Goal: Contribute content: Contribute content

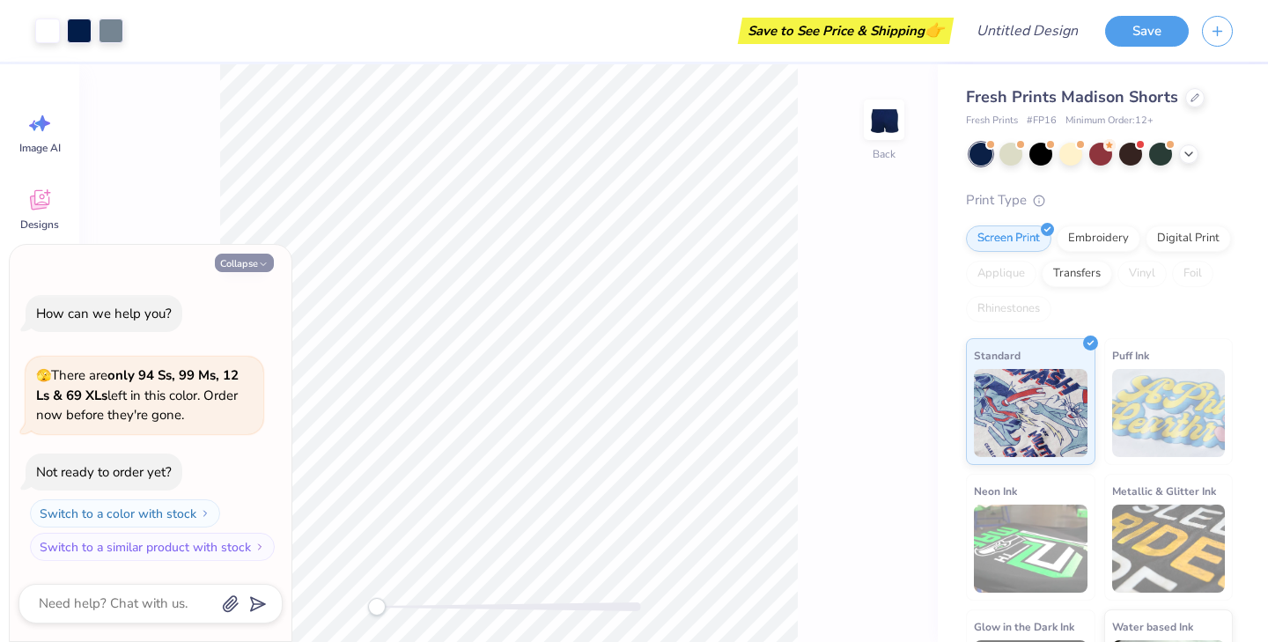
click at [253, 262] on button "Collapse" at bounding box center [244, 263] width 59 height 18
type textarea "x"
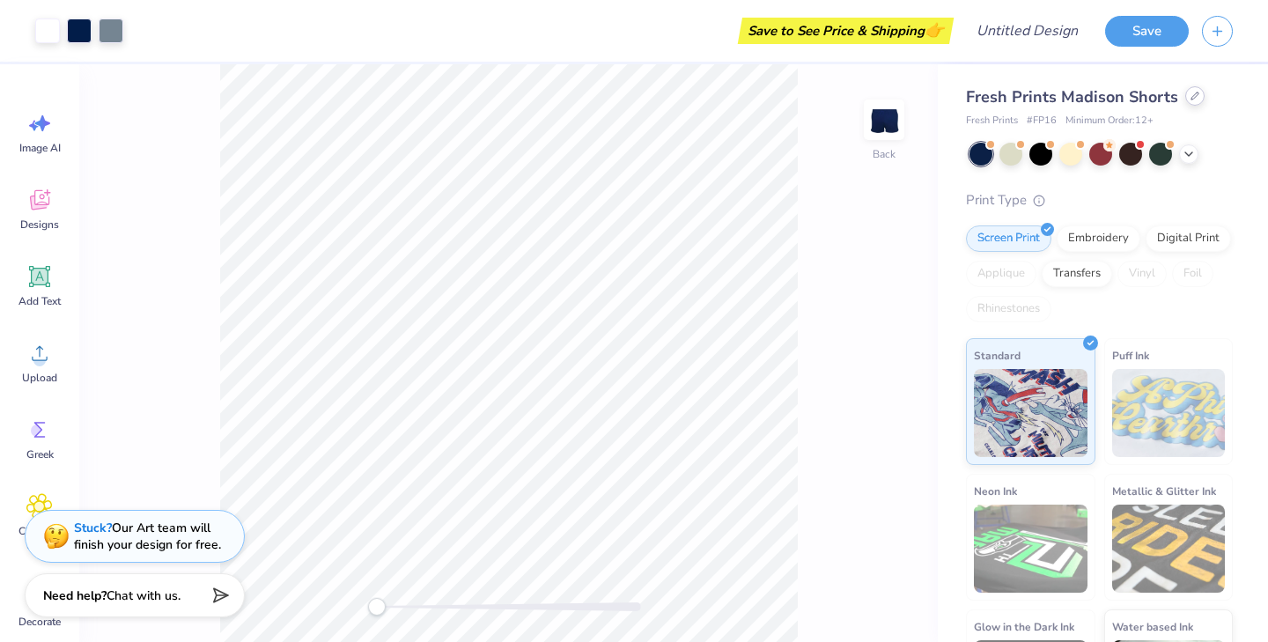
click at [1192, 99] on icon at bounding box center [1194, 96] width 9 height 9
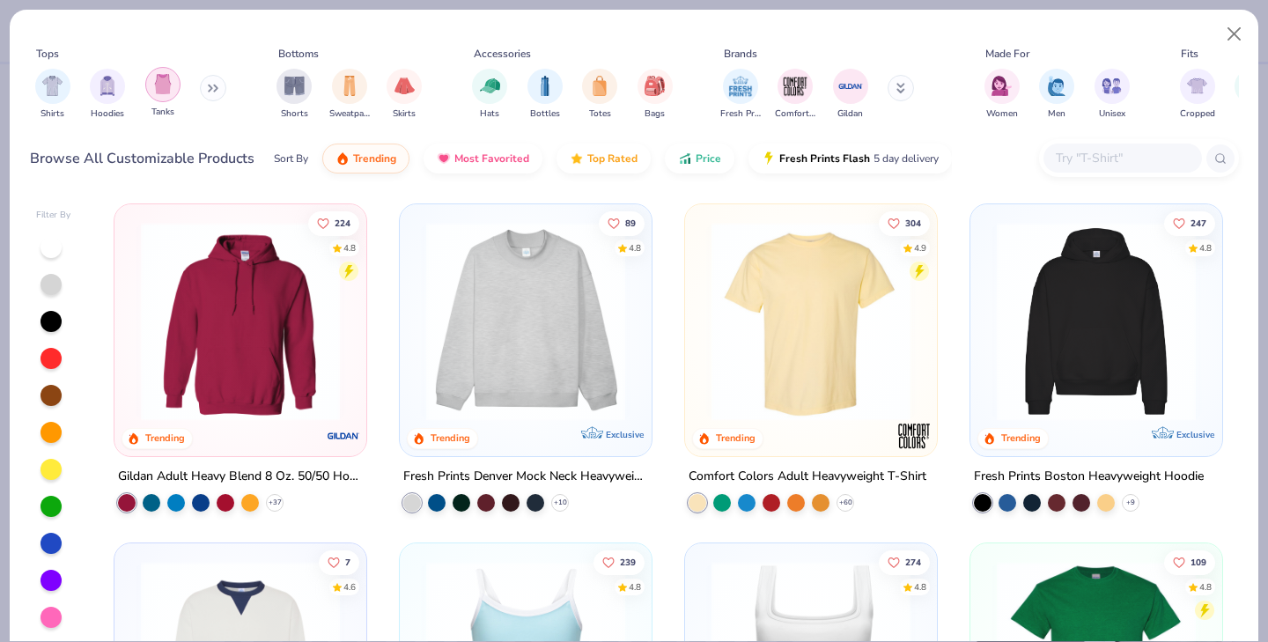
click at [165, 95] on div "filter for Tanks" at bounding box center [162, 84] width 35 height 35
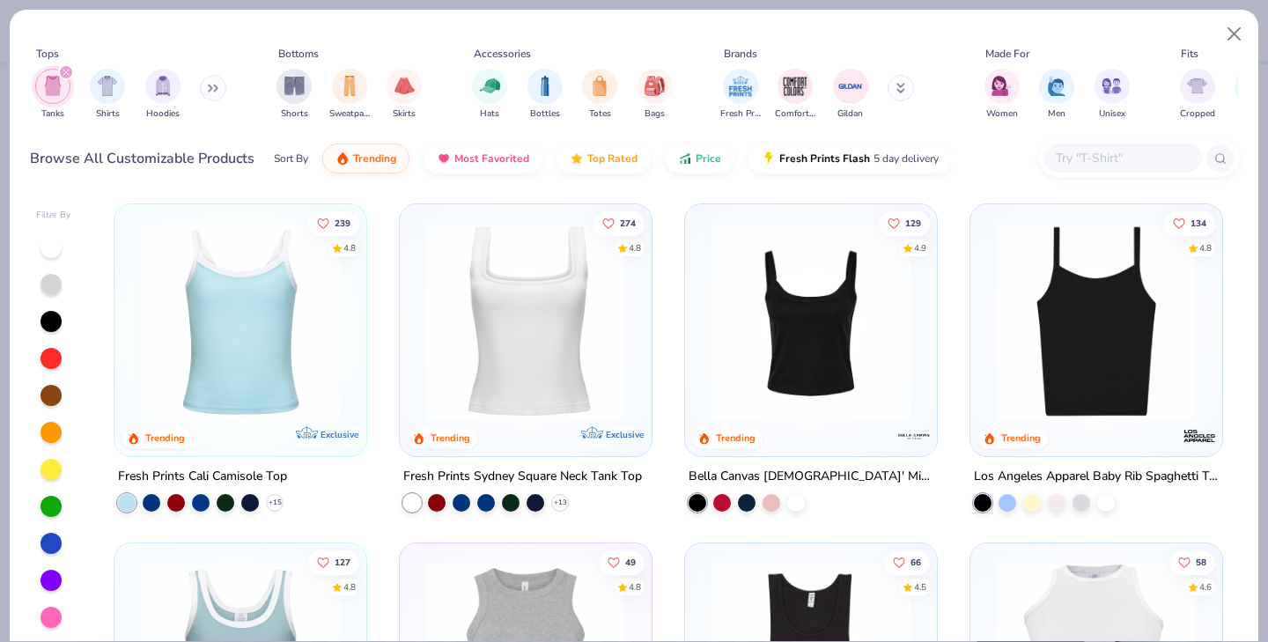
click at [1098, 318] on img at bounding box center [1096, 321] width 217 height 199
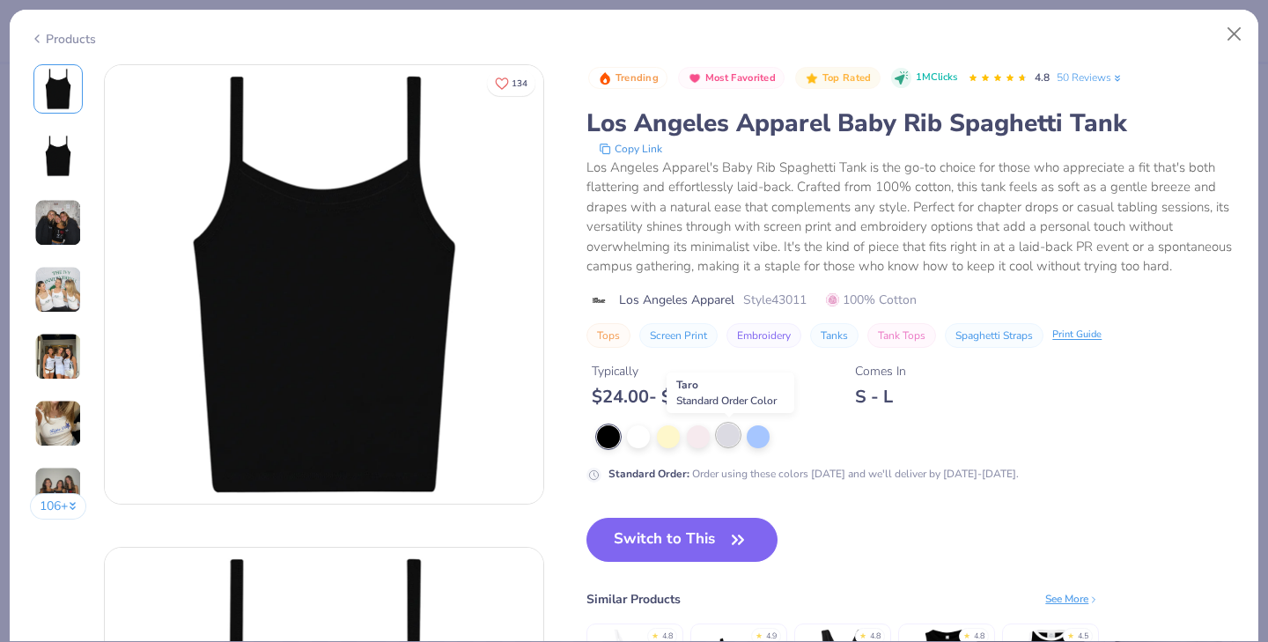
click at [725, 437] on div at bounding box center [728, 434] width 23 height 23
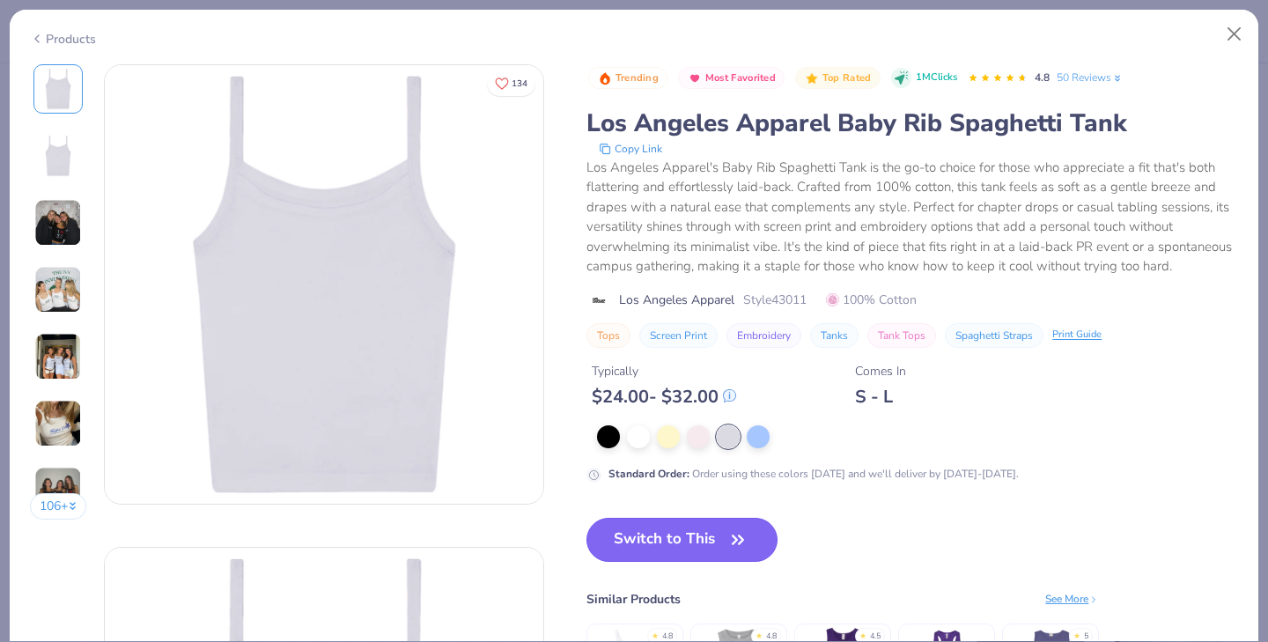
click at [658, 549] on button "Switch to This" at bounding box center [681, 540] width 191 height 44
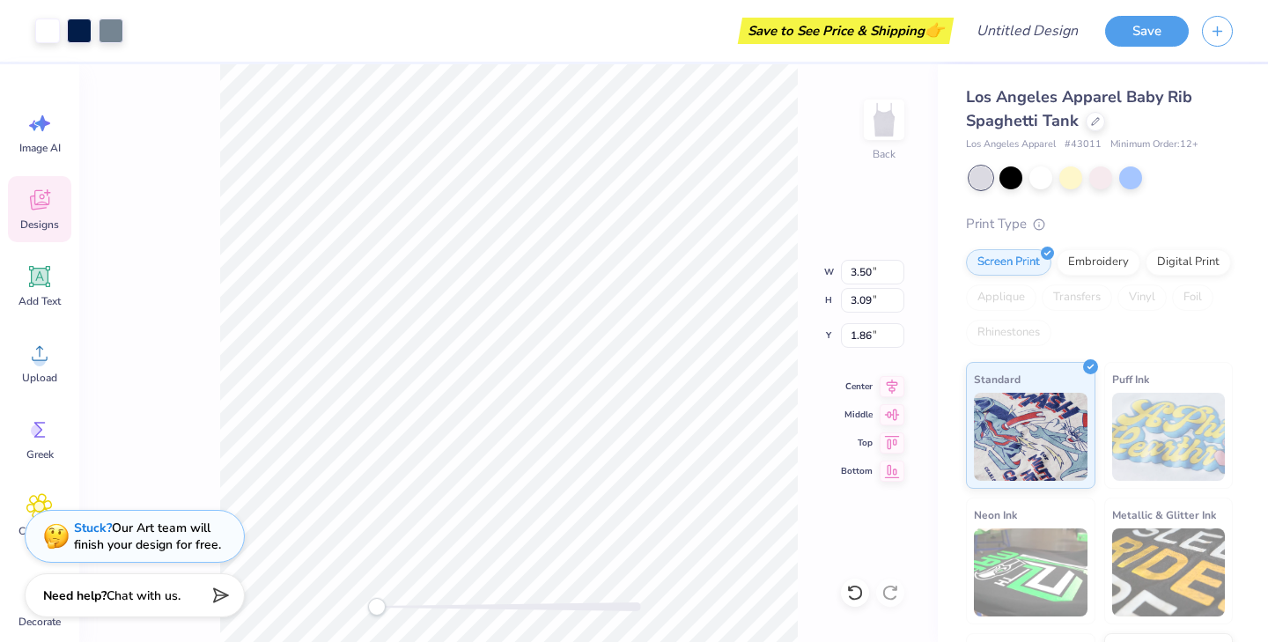
type input "1.86"
type input "4.35"
type input "3.84"
type input "3.01"
type input "5.16"
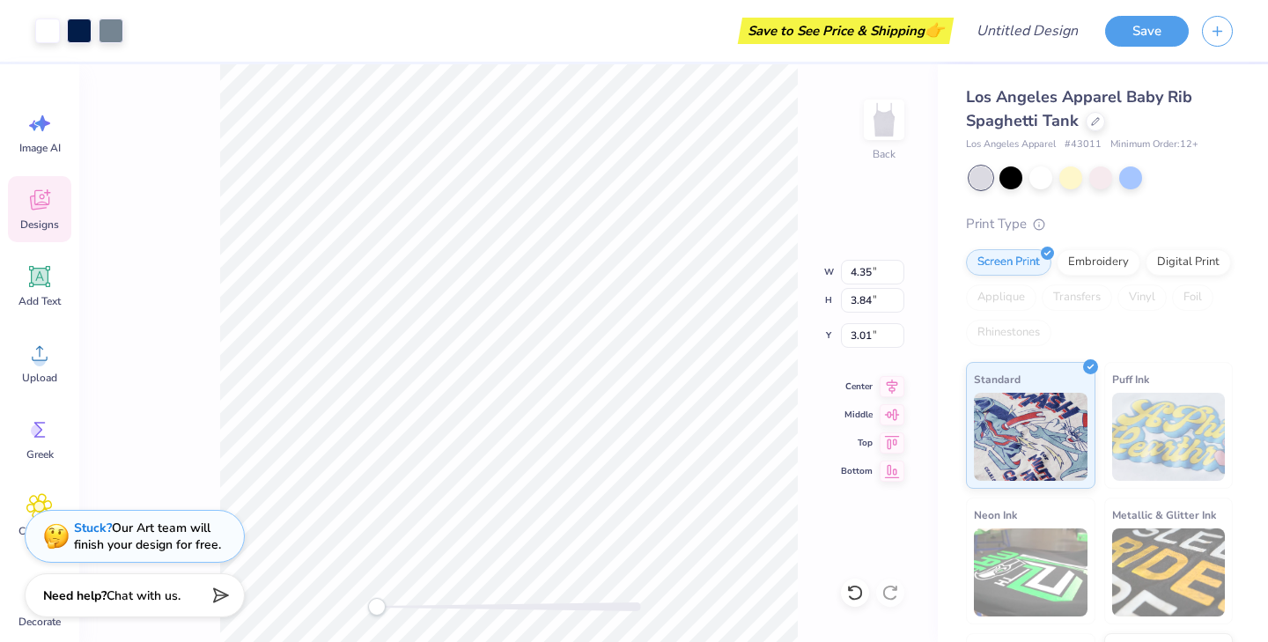
type input "4.56"
type input "5.85"
type input "5.16"
click at [889, 388] on icon at bounding box center [891, 383] width 25 height 21
click at [892, 445] on icon at bounding box center [891, 440] width 25 height 21
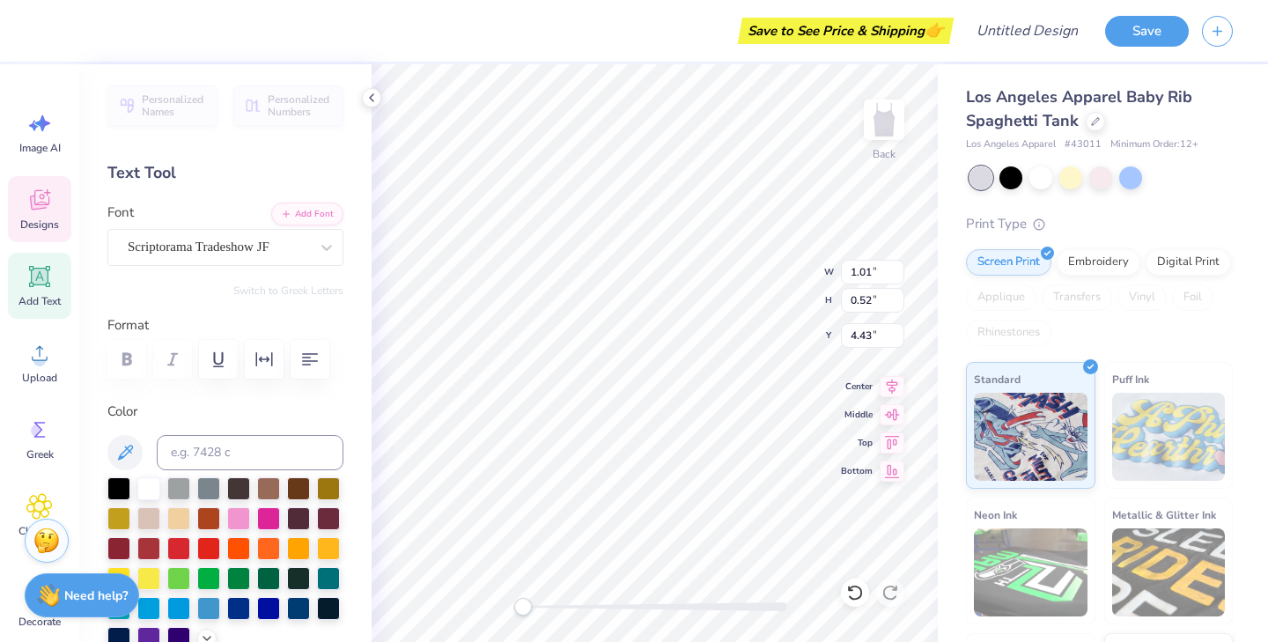
type textarea "Phi"
type input "0.77"
type input "0.48"
type input "4.76"
type textarea "Sig"
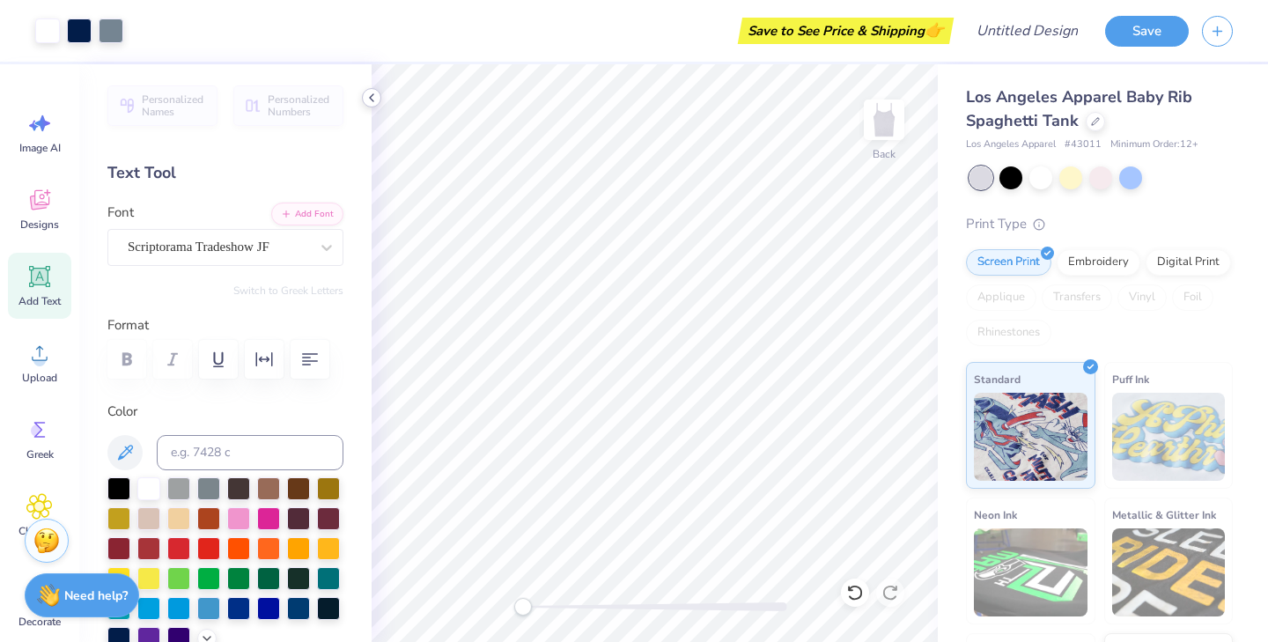
click at [370, 95] on icon at bounding box center [371, 98] width 14 height 14
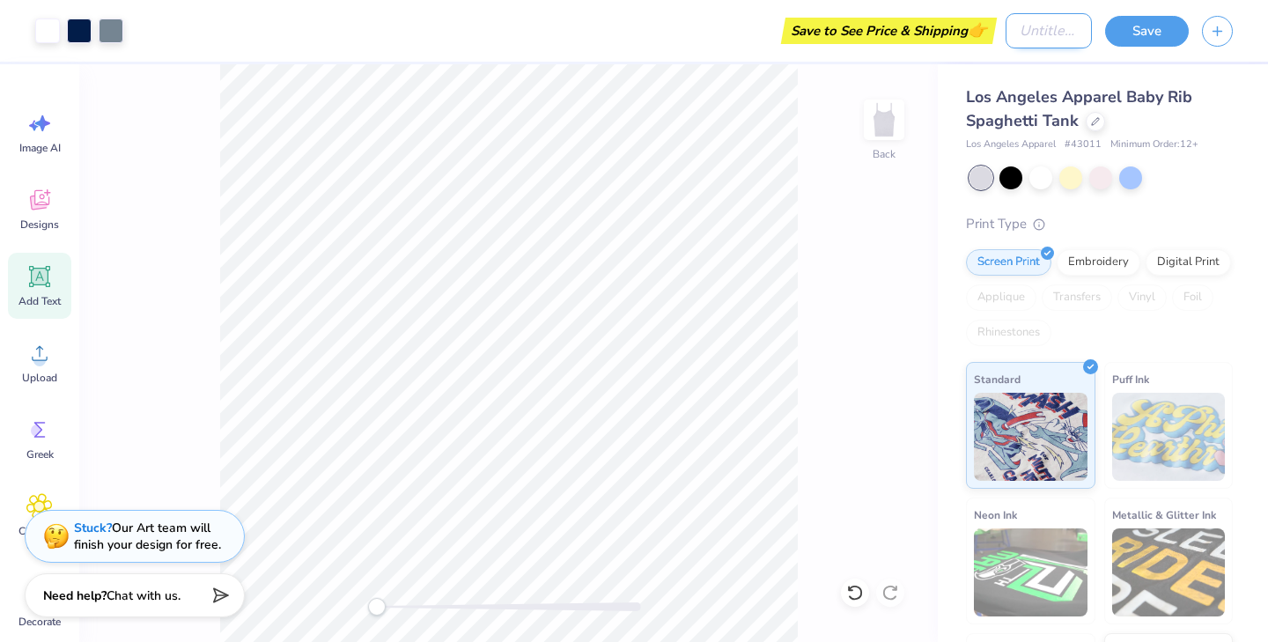
click at [1032, 22] on input "Design Title" at bounding box center [1048, 30] width 86 height 35
click at [1021, 26] on input "Stars" at bounding box center [1048, 30] width 86 height 35
type input "3 Stars"
click at [1159, 28] on button "Save" at bounding box center [1147, 28] width 84 height 31
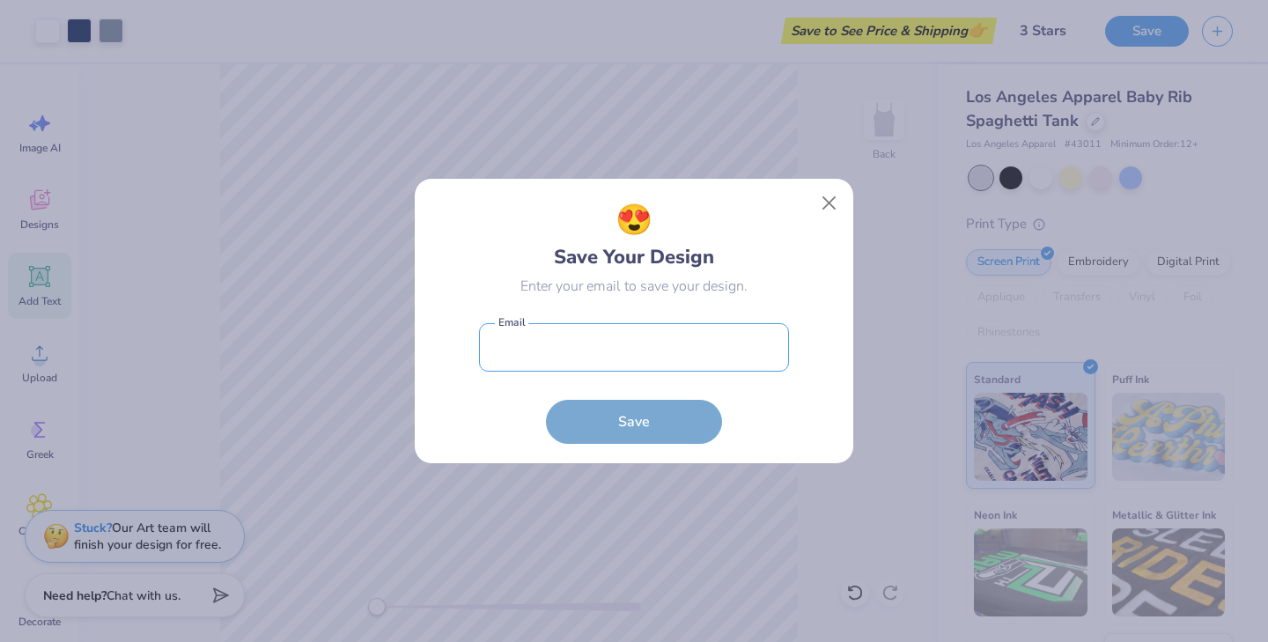
type input "[EMAIL_ADDRESS][DOMAIN_NAME]"
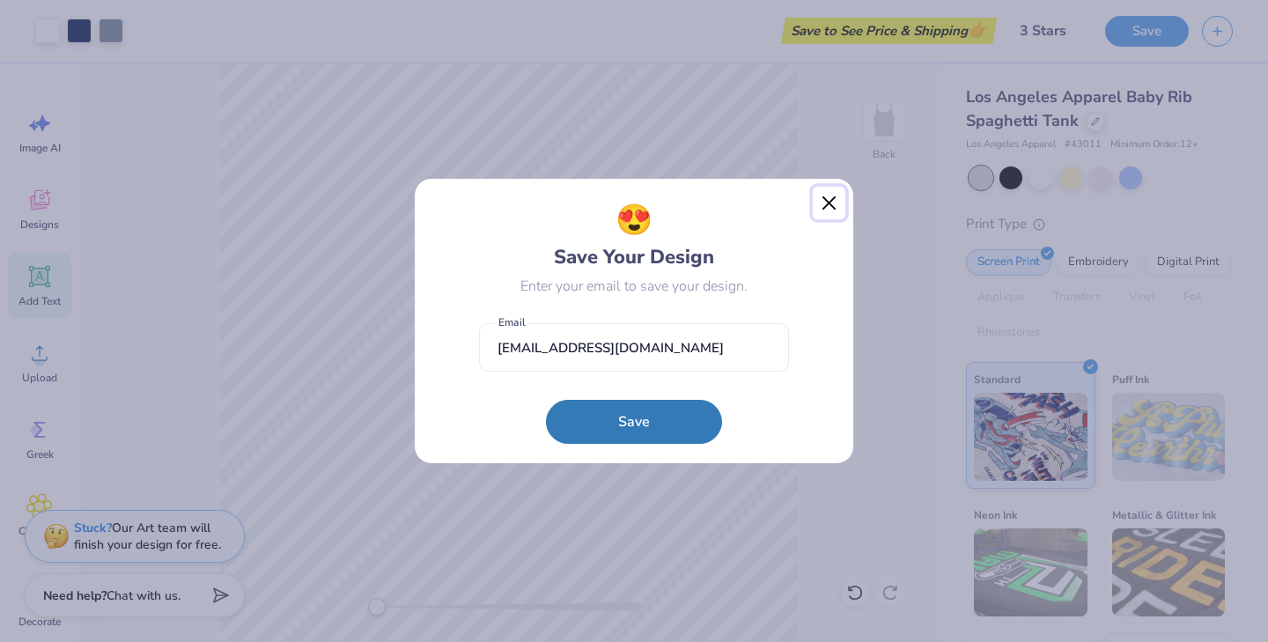
click at [831, 199] on button "Close" at bounding box center [828, 203] width 33 height 33
